Goal: Task Accomplishment & Management: Manage account settings

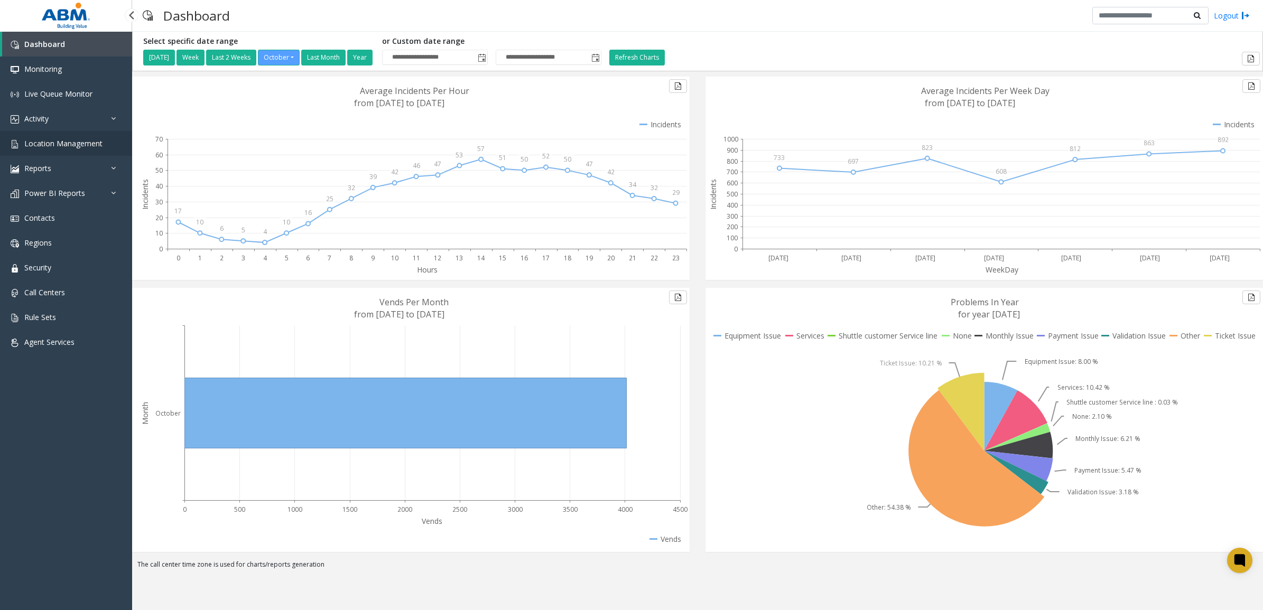
click at [57, 145] on span "Location Management" at bounding box center [63, 143] width 78 height 10
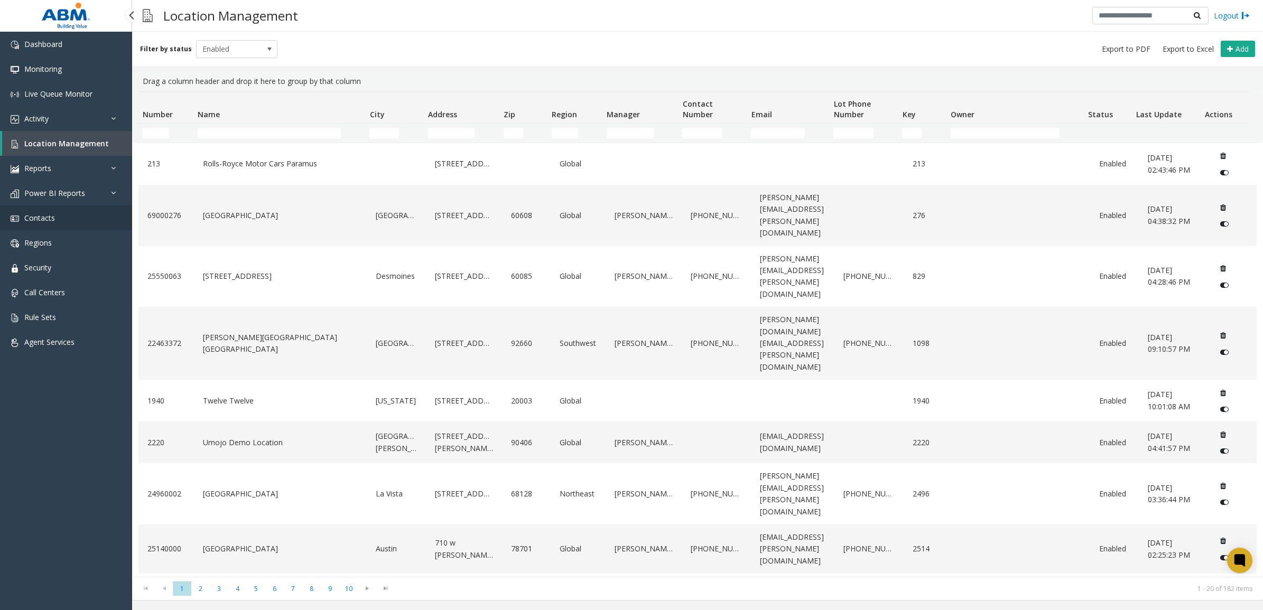
click at [63, 215] on link "Contacts" at bounding box center [66, 218] width 132 height 25
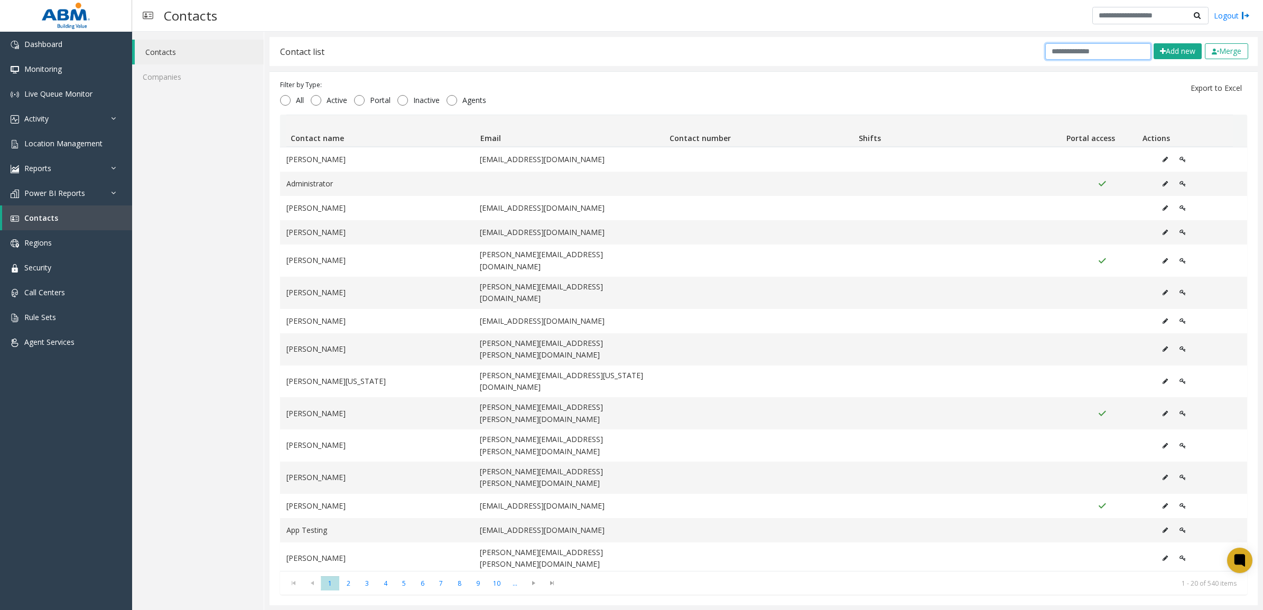
click at [1087, 44] on input "text" at bounding box center [1098, 51] width 106 height 16
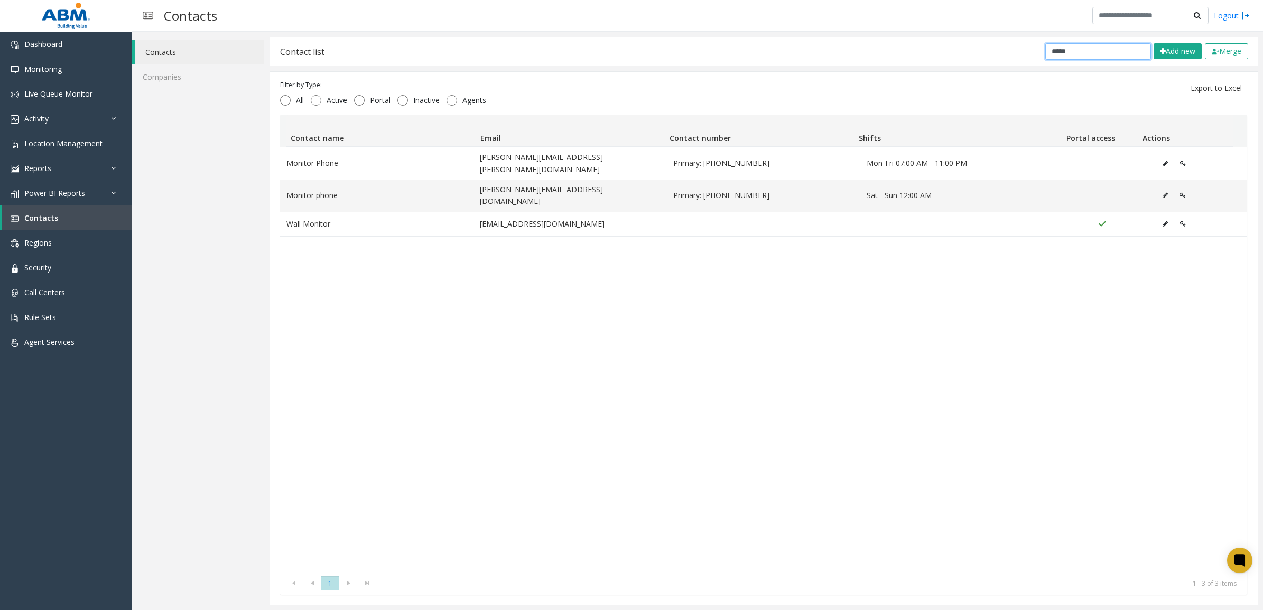
type input "*****"
click at [746, 225] on div "Monitor Phone [PERSON_NAME][EMAIL_ADDRESS][PERSON_NAME][DOMAIN_NAME] Primary: […" at bounding box center [763, 359] width 967 height 424
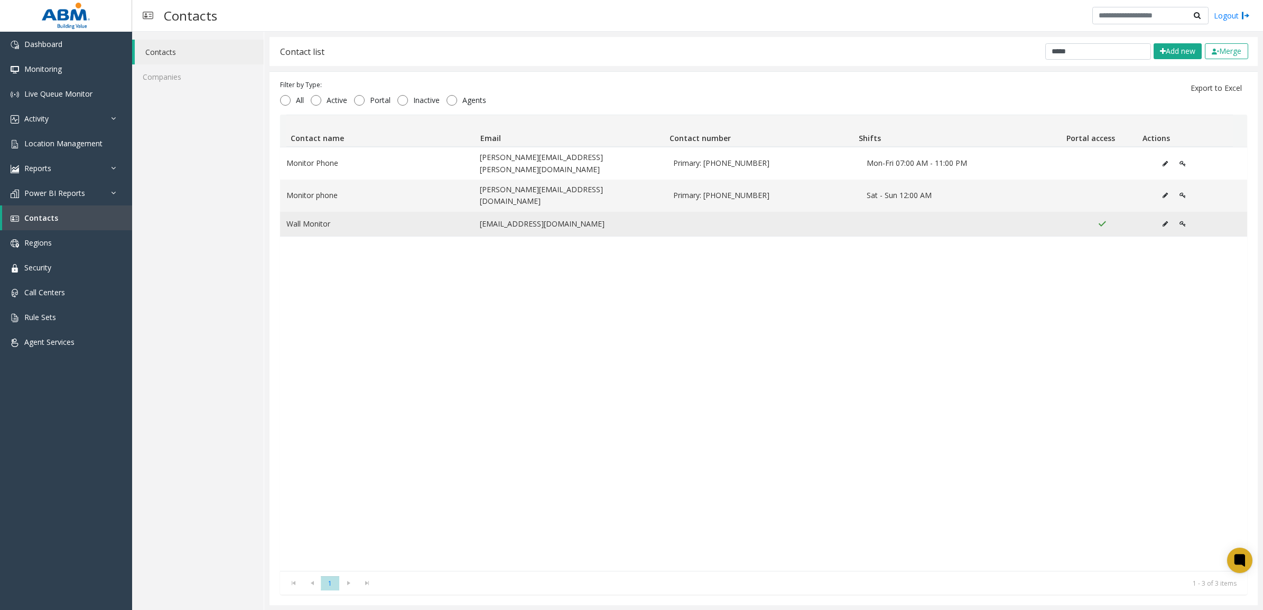
click at [1179, 221] on icon "Data table" at bounding box center [1182, 224] width 6 height 6
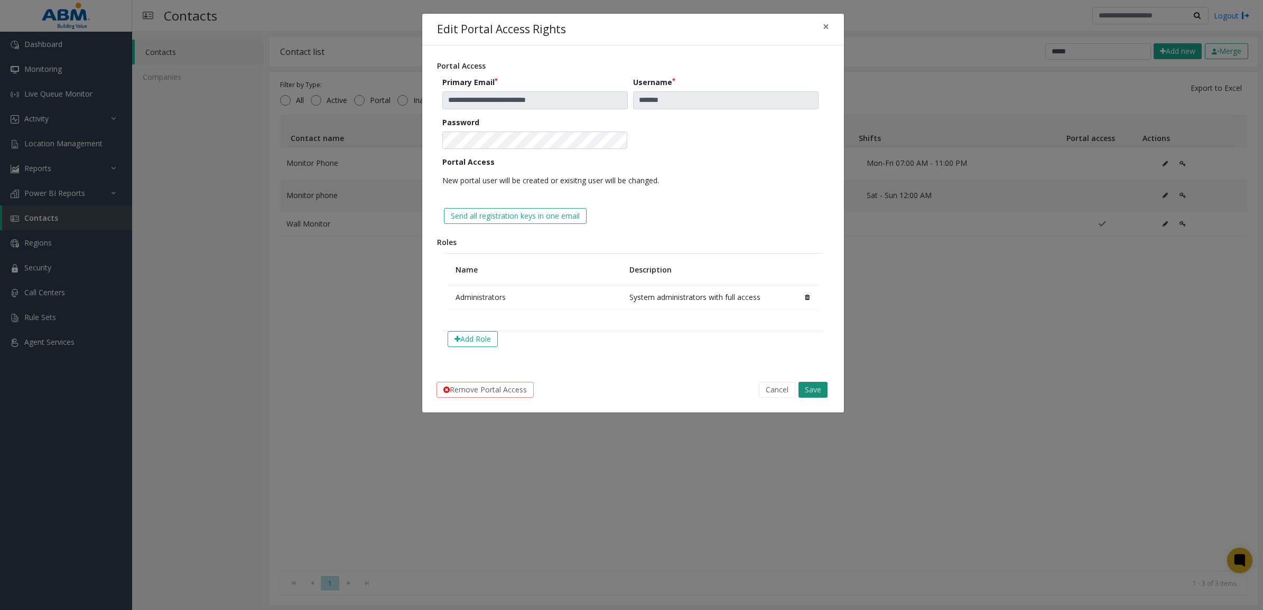
click at [815, 392] on button "Save" at bounding box center [812, 390] width 29 height 16
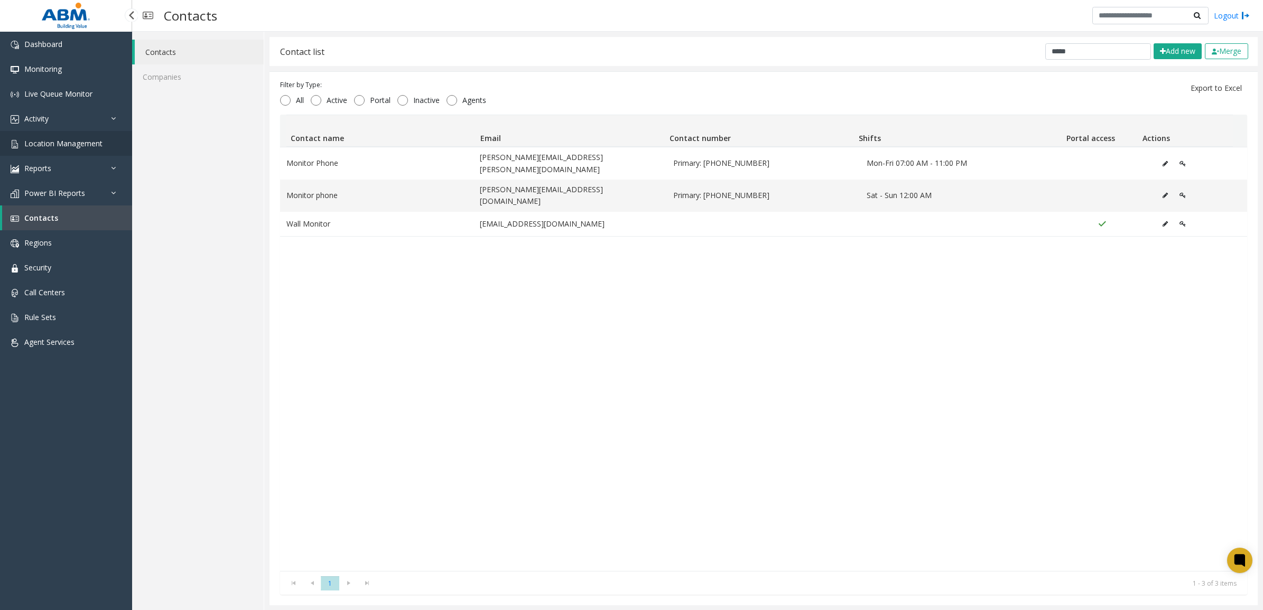
click at [59, 141] on span "Location Management" at bounding box center [63, 143] width 78 height 10
